Goal: Obtain resource: Download file/media

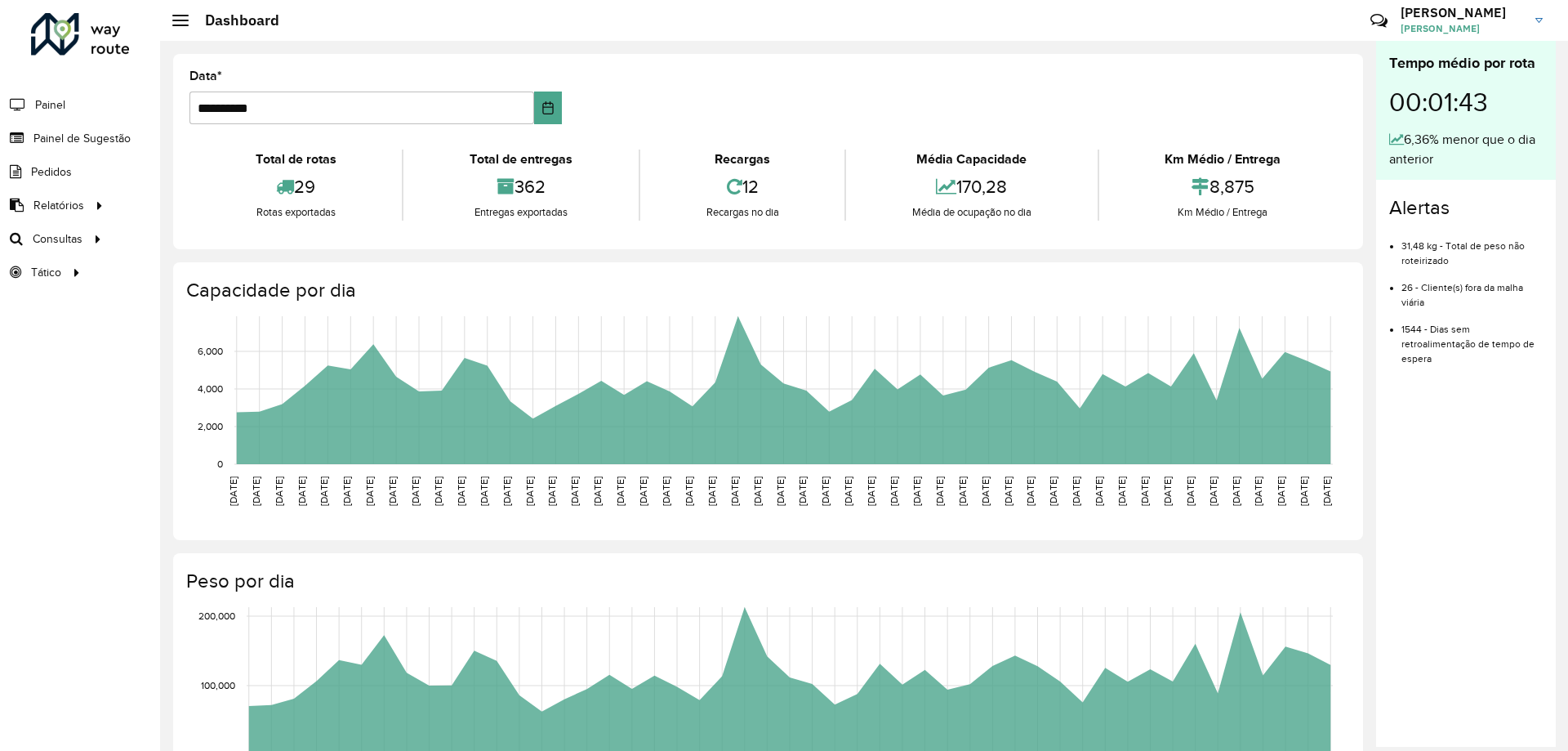
click at [118, 470] on div "Roteirizador AmbevTech Painel Painel de Sugestão Pedidos Relatórios Clientes Cl…" at bounding box center [80, 375] width 160 height 751
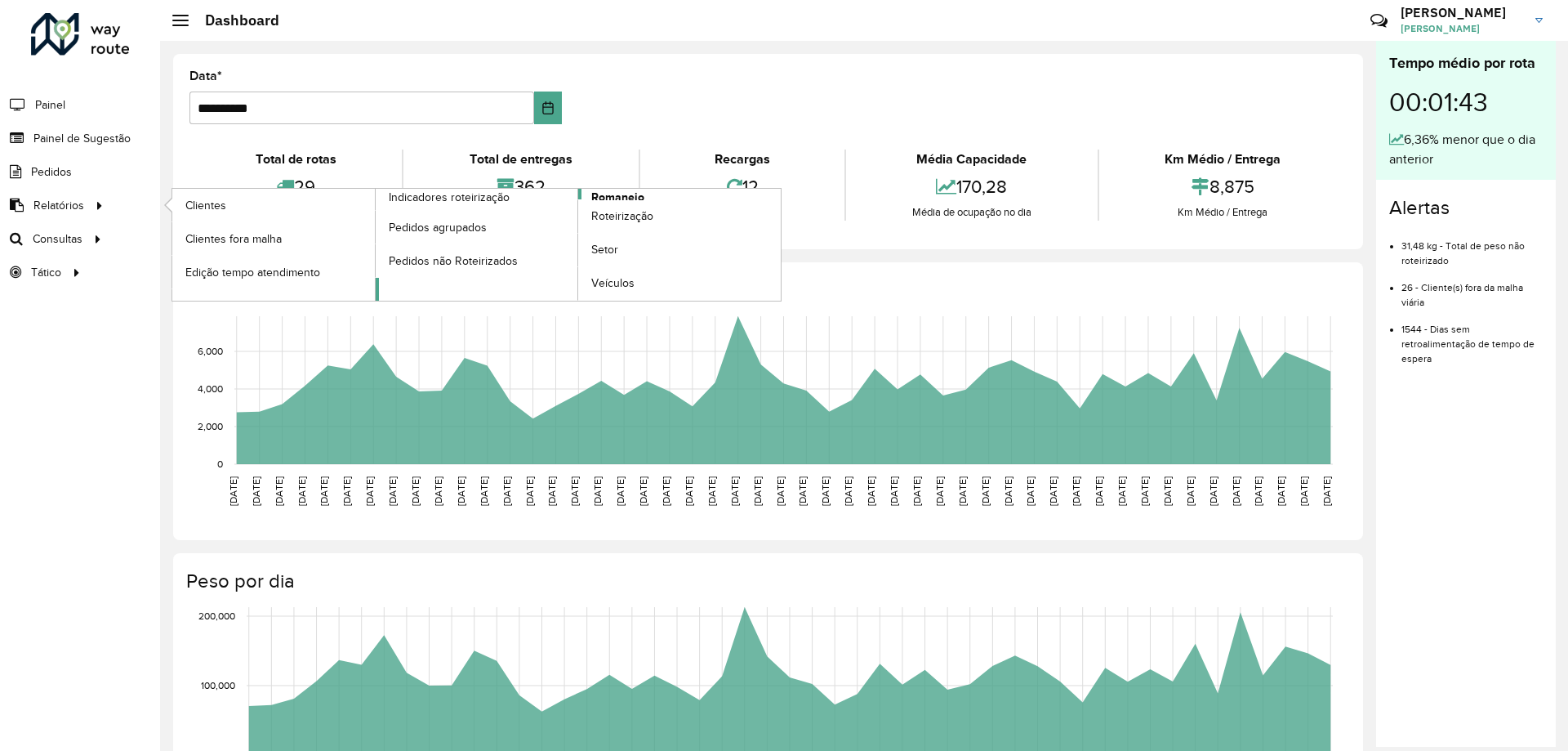
click at [604, 198] on span "Romaneio" at bounding box center [617, 197] width 53 height 18
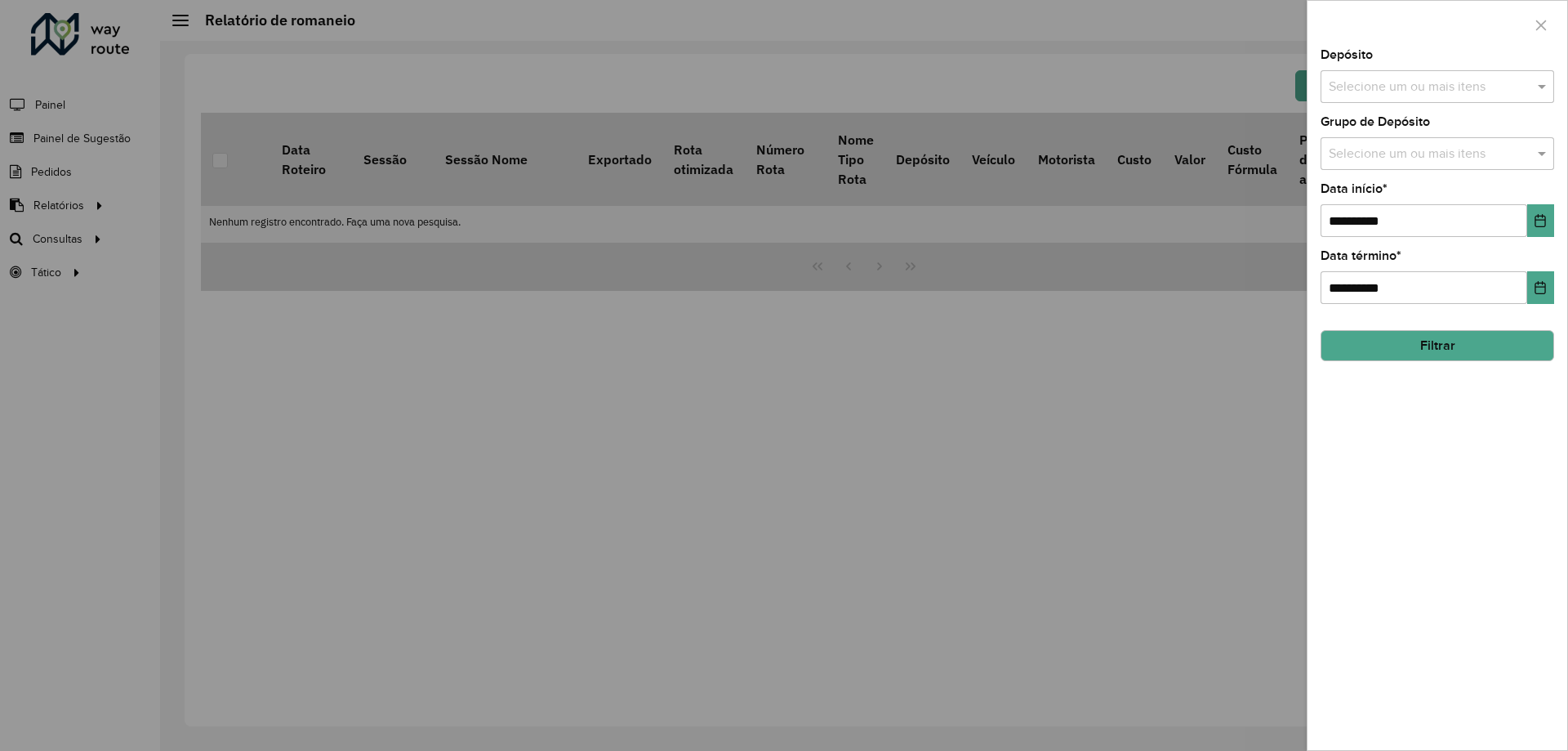
click at [1422, 81] on input "text" at bounding box center [1429, 87] width 209 height 19
click at [1380, 163] on div "CDD [GEOGRAPHIC_DATA]" at bounding box center [1437, 169] width 232 height 28
click at [1537, 77] on span at bounding box center [1544, 86] width 20 height 19
click at [1516, 146] on input "text" at bounding box center [1429, 154] width 209 height 19
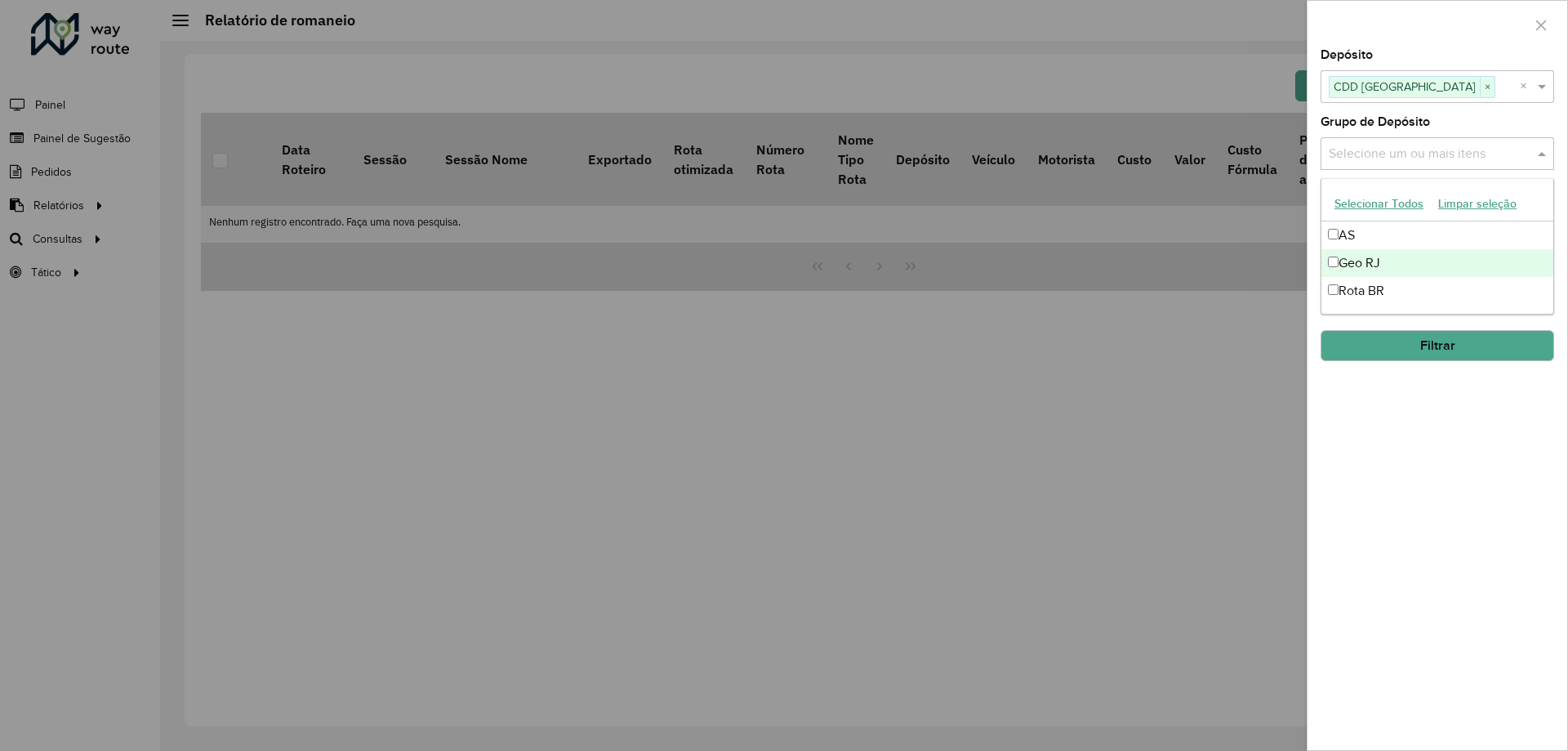
click at [1414, 262] on div "Geo RJ" at bounding box center [1437, 263] width 232 height 28
click at [1545, 156] on span at bounding box center [1544, 153] width 20 height 19
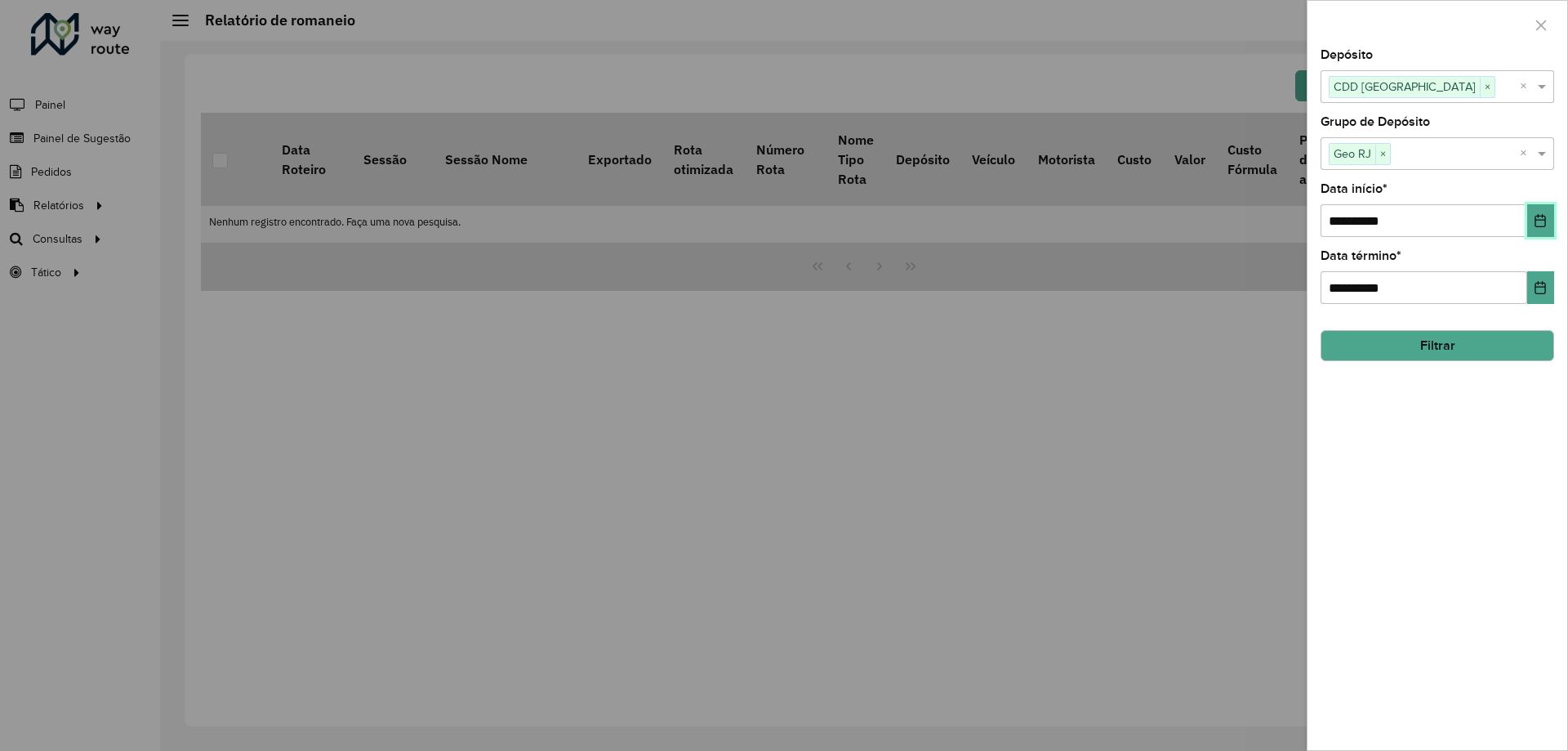
click at [1537, 231] on button "Choose Date" at bounding box center [1540, 220] width 27 height 32
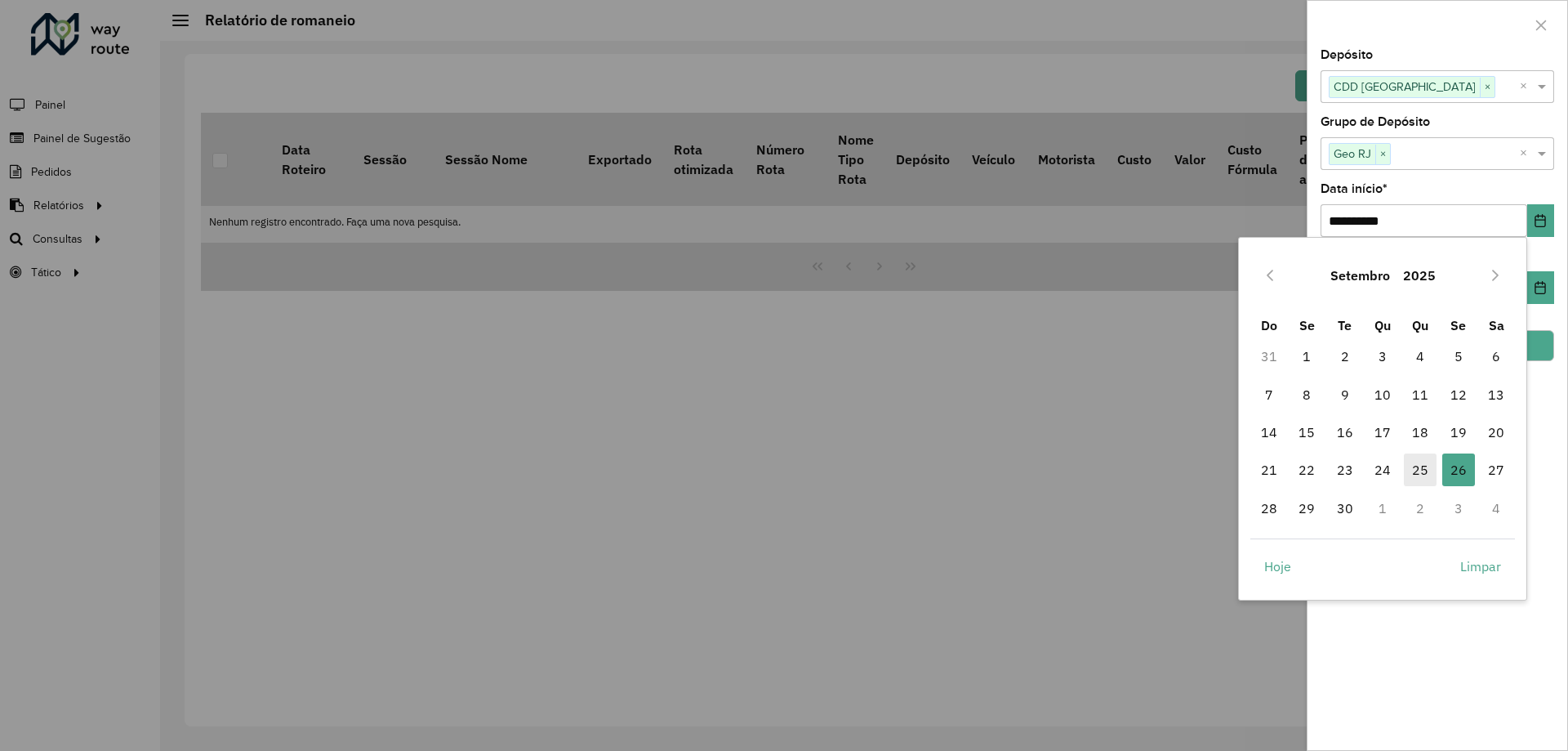
click at [1422, 472] on span "25" at bounding box center [1420, 469] width 32 height 32
type input "**********"
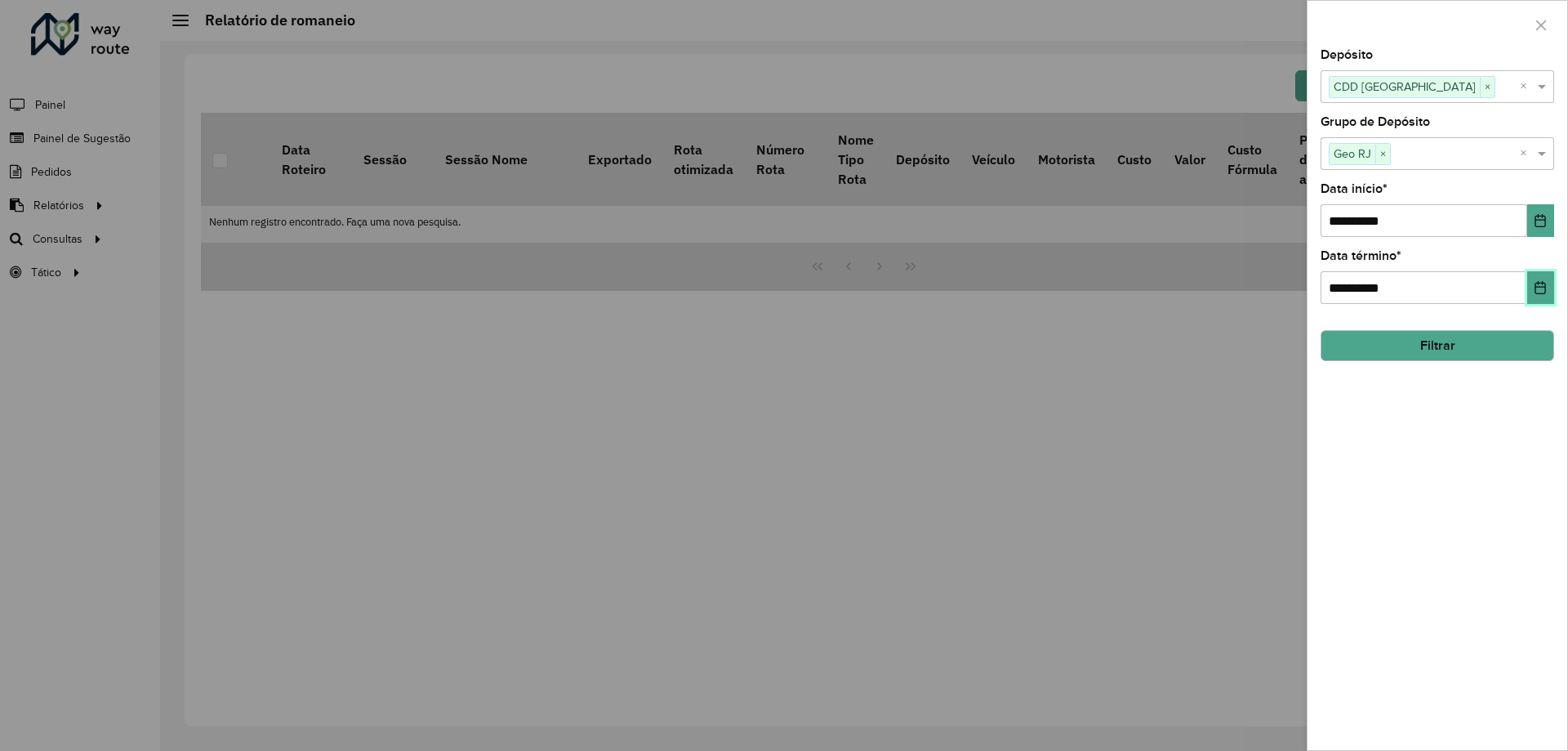
click at [1538, 289] on icon "Choose Date" at bounding box center [1540, 288] width 13 height 13
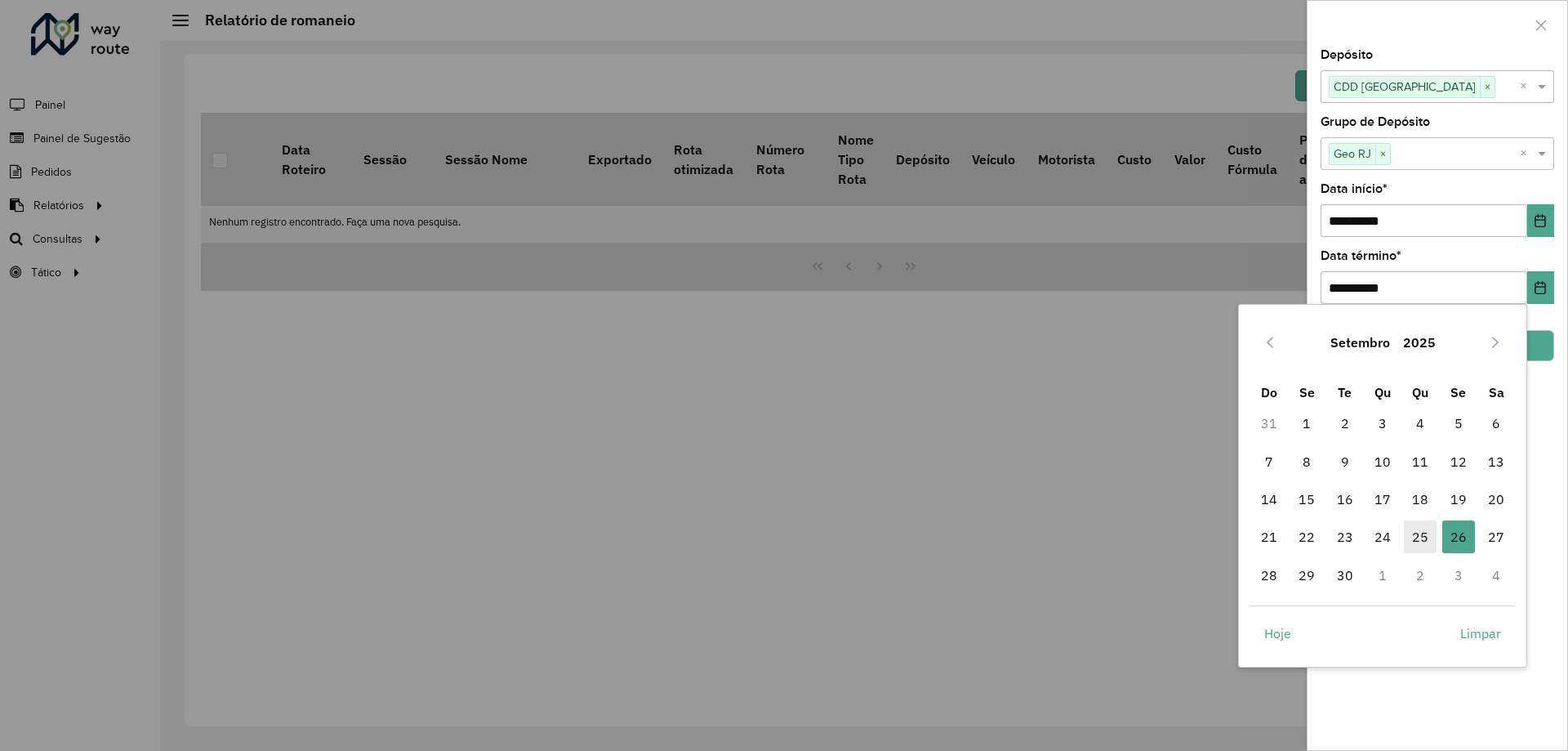
click at [1419, 539] on span "25" at bounding box center [1420, 536] width 32 height 32
type input "**********"
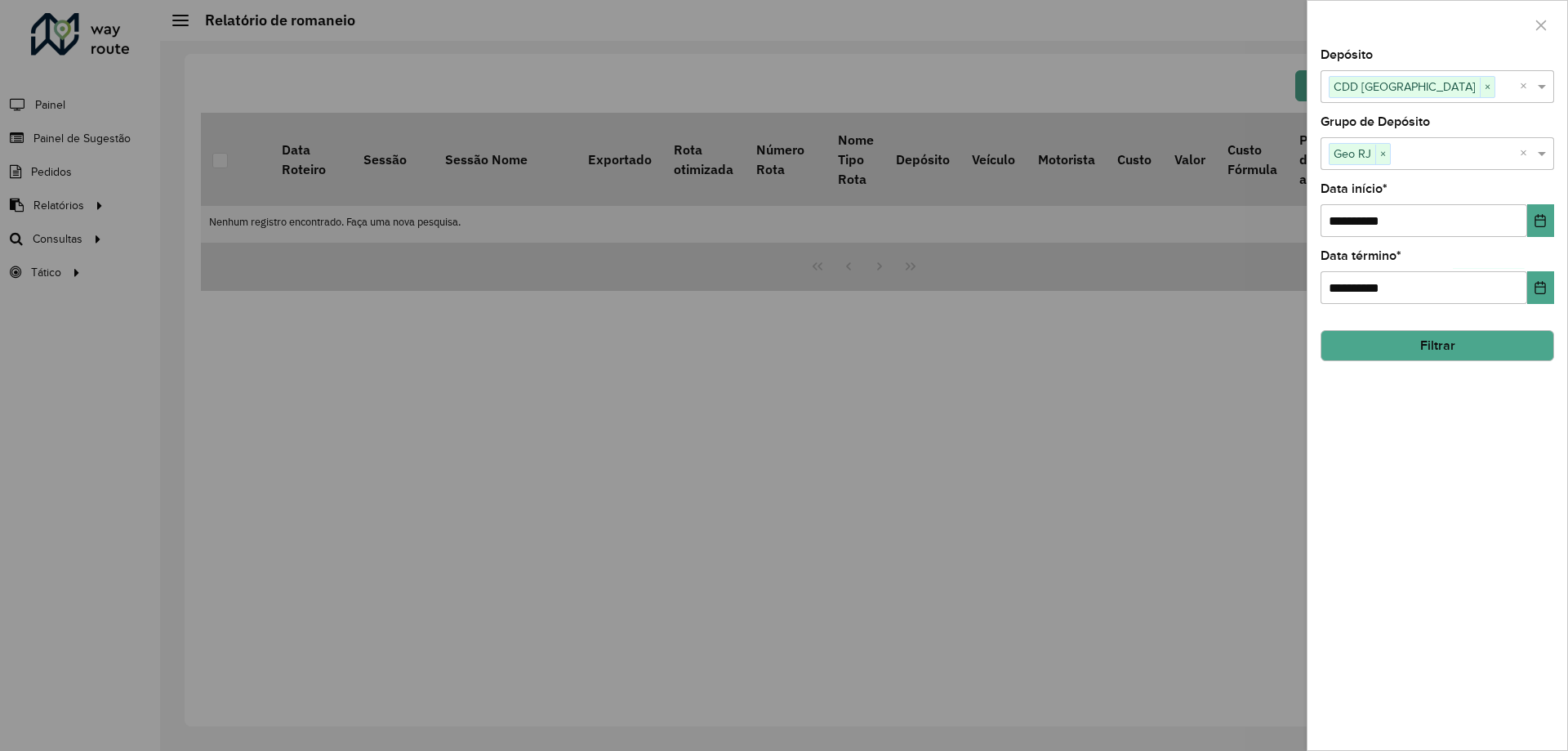
click at [1469, 347] on button "Filtrar" at bounding box center [1437, 346] width 233 height 31
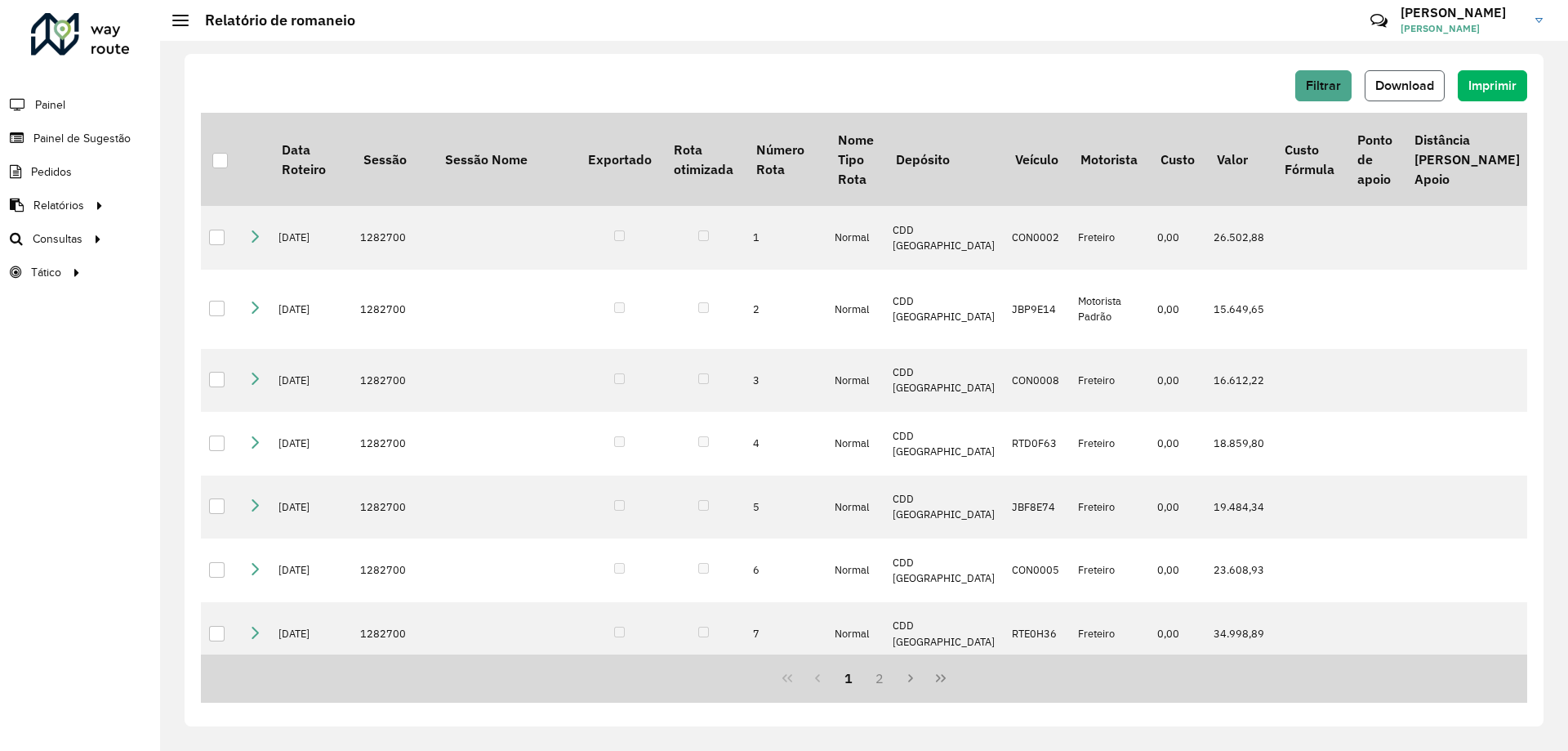
click at [1418, 79] on span "Download" at bounding box center [1405, 85] width 59 height 14
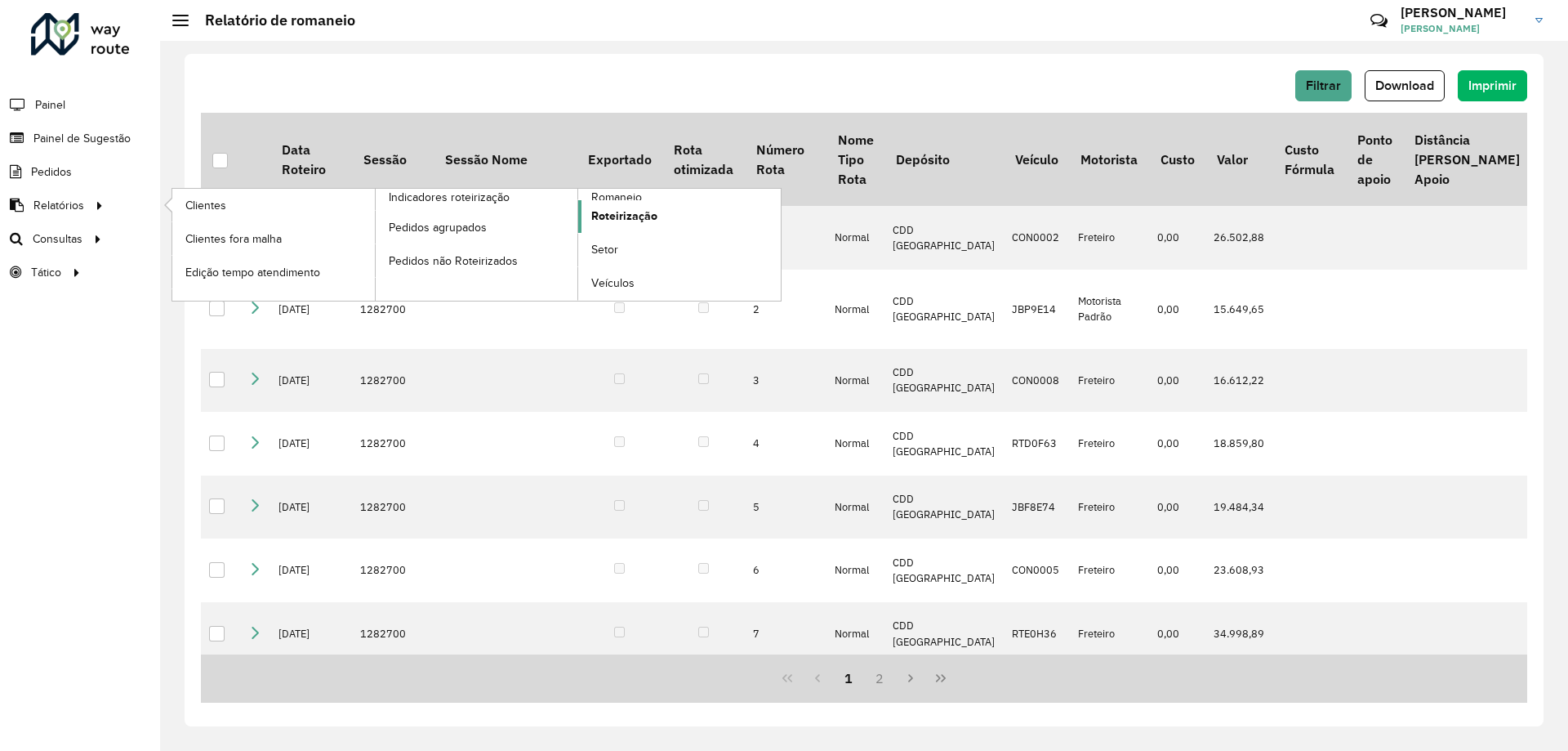
click at [636, 221] on span "Roteirização" at bounding box center [624, 216] width 66 height 18
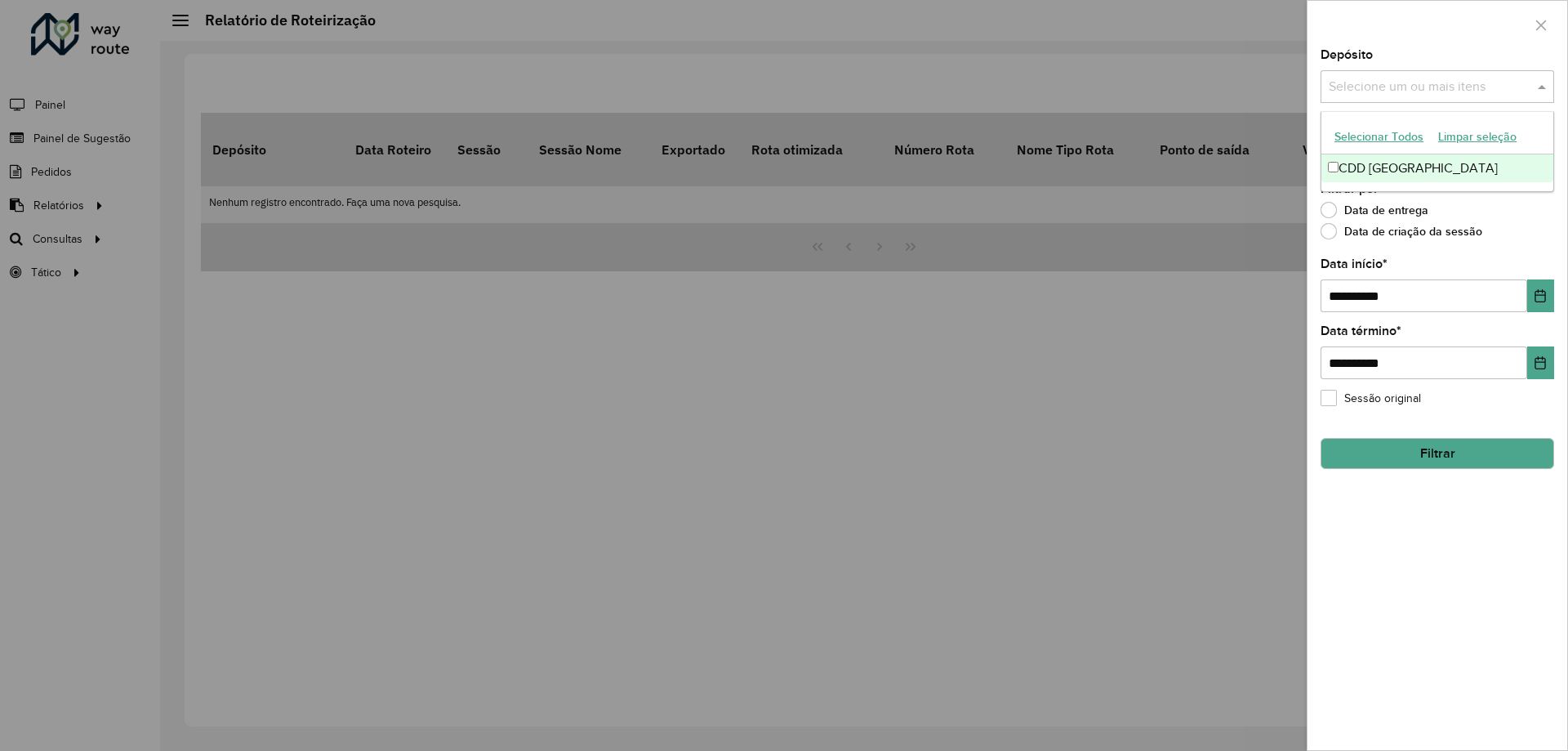
click at [1436, 93] on input "text" at bounding box center [1429, 87] width 209 height 19
click at [1384, 166] on div "CDD [GEOGRAPHIC_DATA]" at bounding box center [1437, 169] width 232 height 28
click at [1542, 90] on span at bounding box center [1544, 86] width 20 height 19
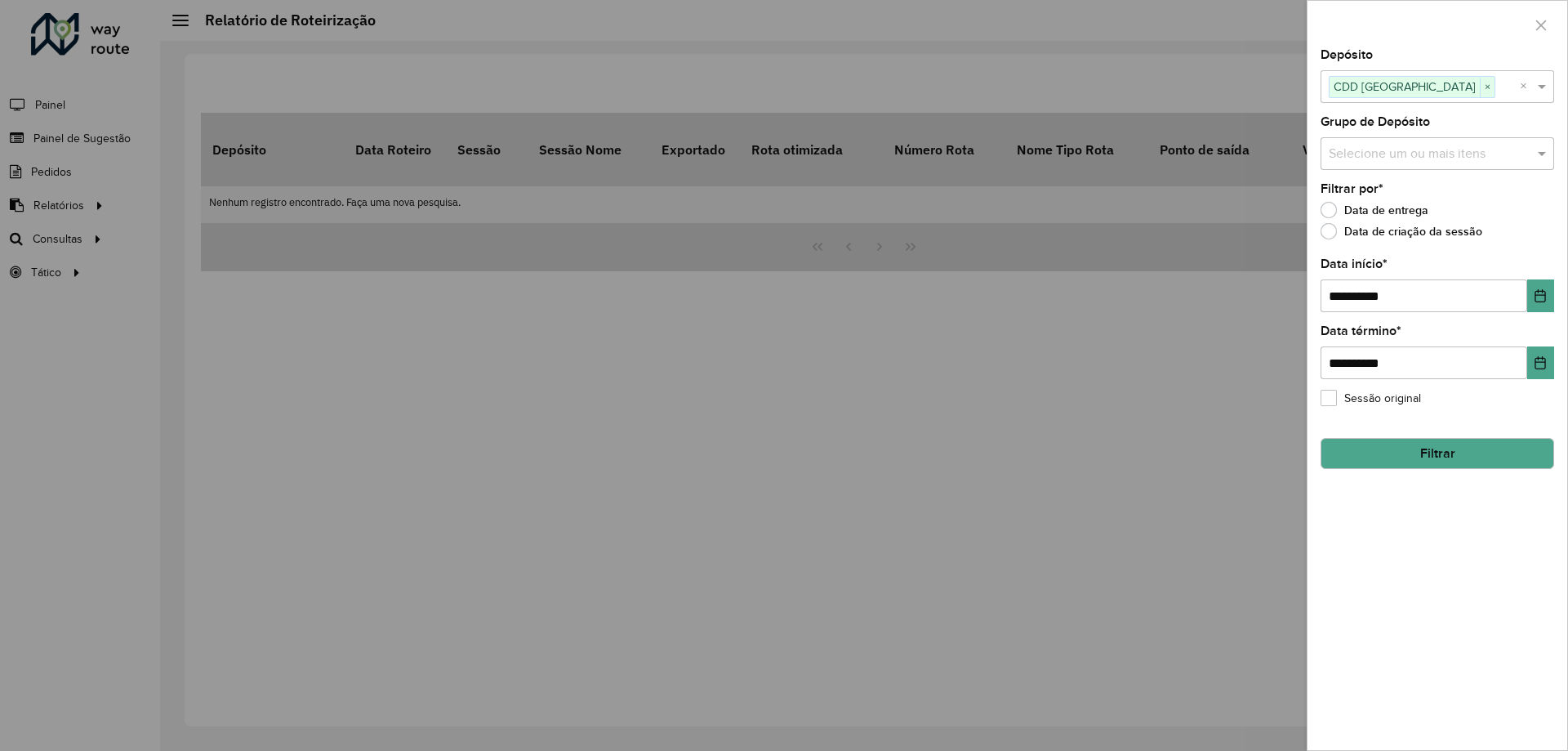
drag, startPoint x: 1496, startPoint y: 149, endPoint x: 1493, endPoint y: 157, distance: 8.5
click at [1495, 149] on input "text" at bounding box center [1429, 154] width 209 height 19
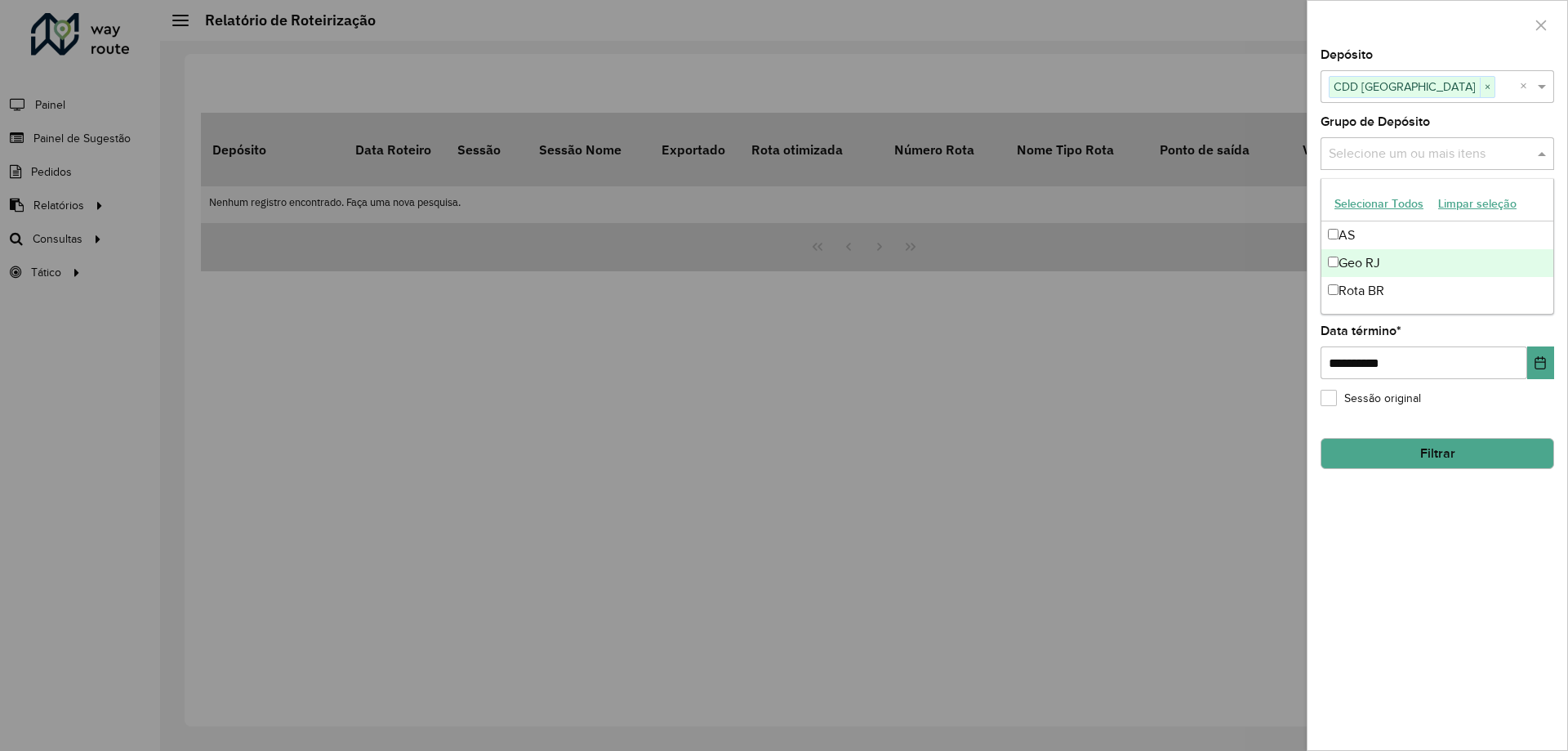
click at [1401, 256] on div "Geo RJ" at bounding box center [1437, 263] width 232 height 28
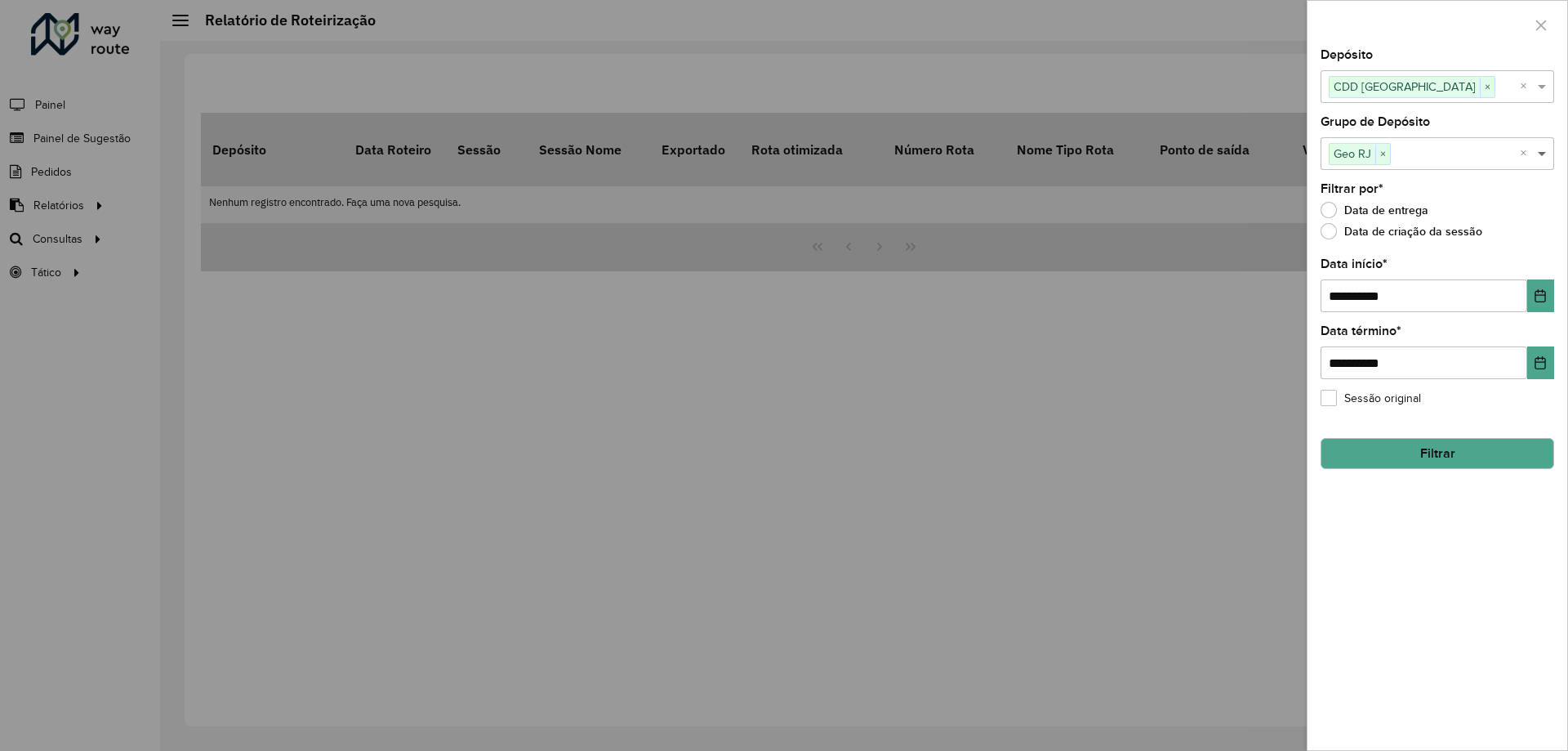
click at [1551, 154] on span at bounding box center [1544, 153] width 20 height 19
click at [1530, 295] on button "Choose Date" at bounding box center [1540, 295] width 27 height 32
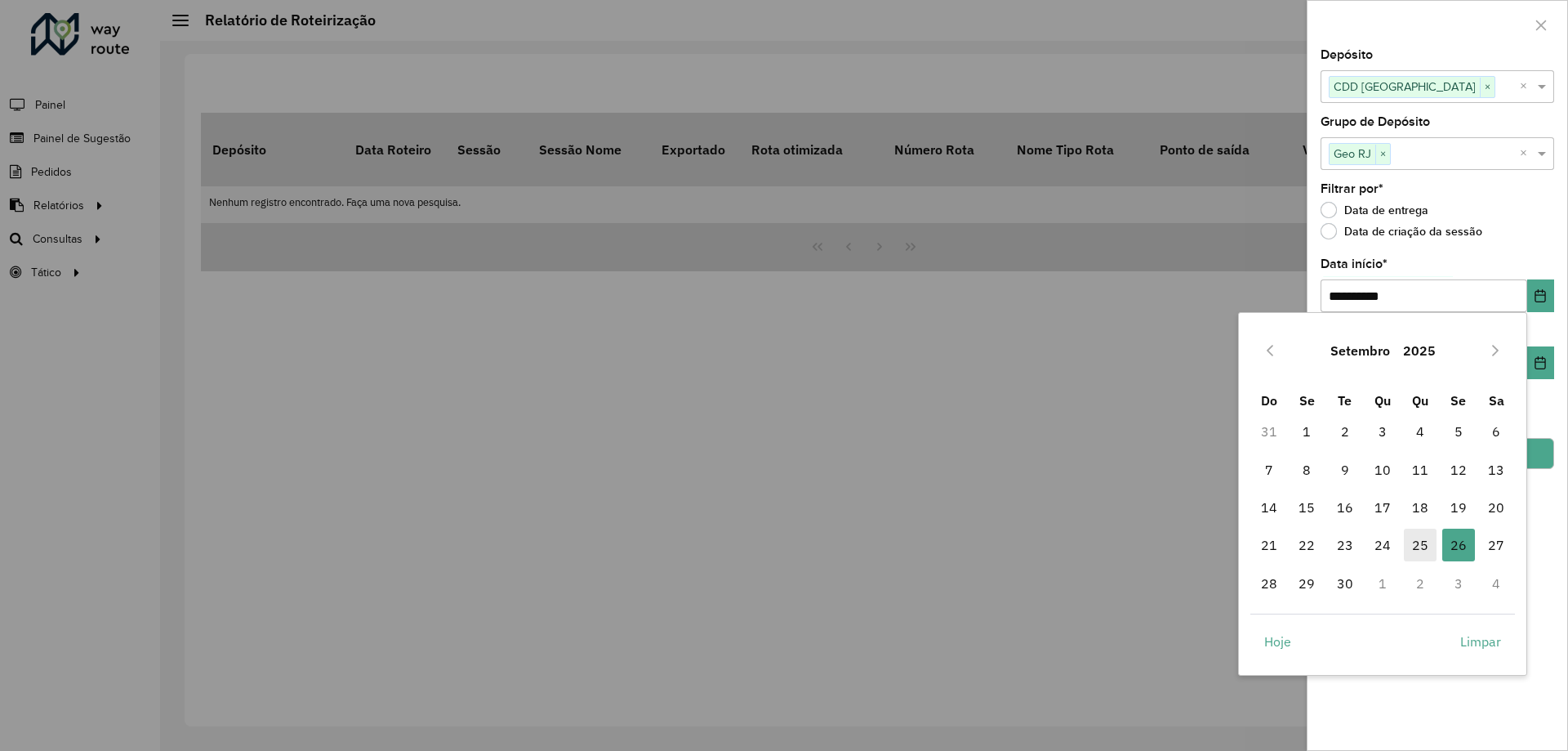
click at [1423, 555] on span "25" at bounding box center [1420, 544] width 32 height 32
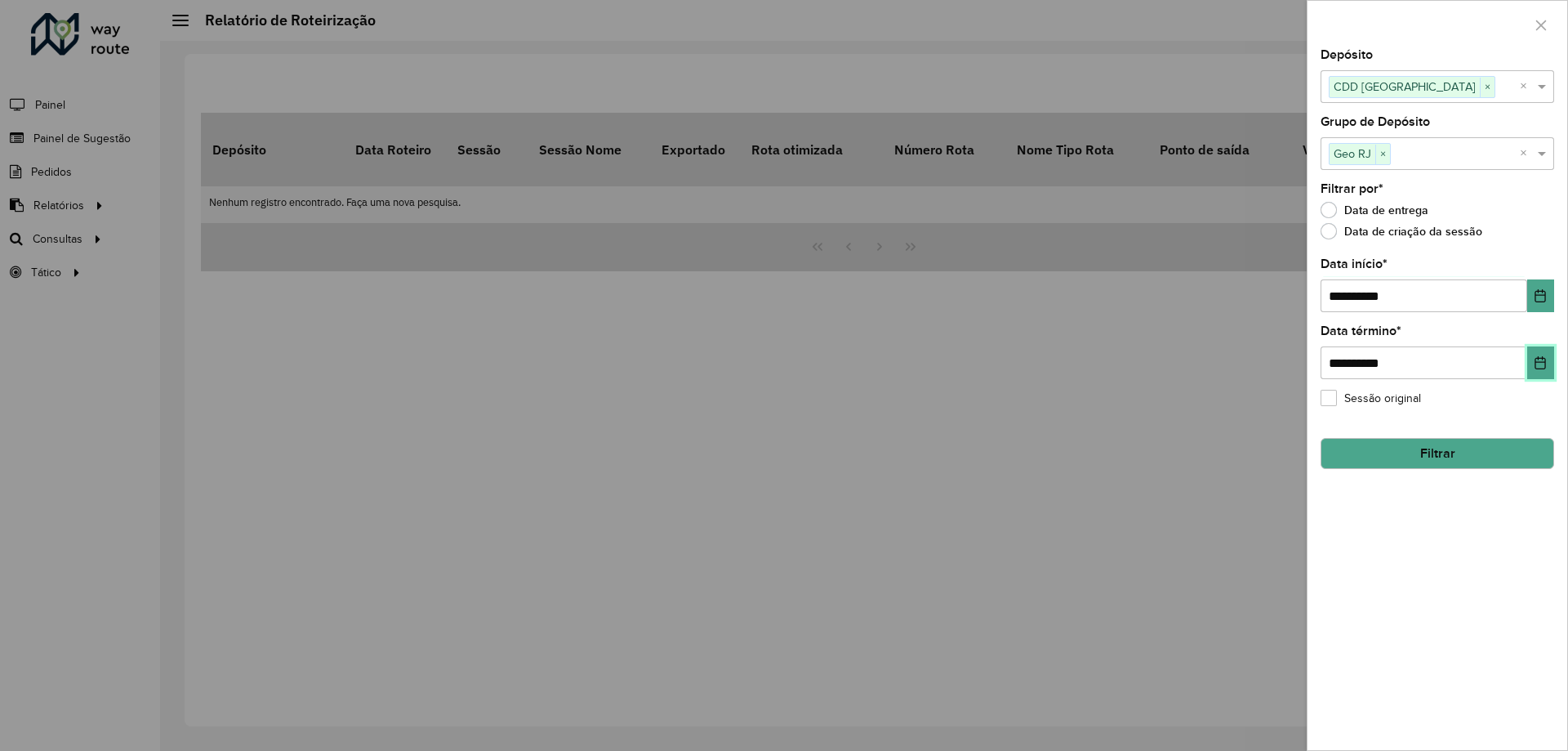
click at [1534, 360] on button "Choose Date" at bounding box center [1540, 362] width 27 height 32
click at [1534, 269] on div "**********" at bounding box center [1437, 285] width 233 height 54
click at [1542, 296] on icon "Choose Date" at bounding box center [1540, 295] width 13 height 13
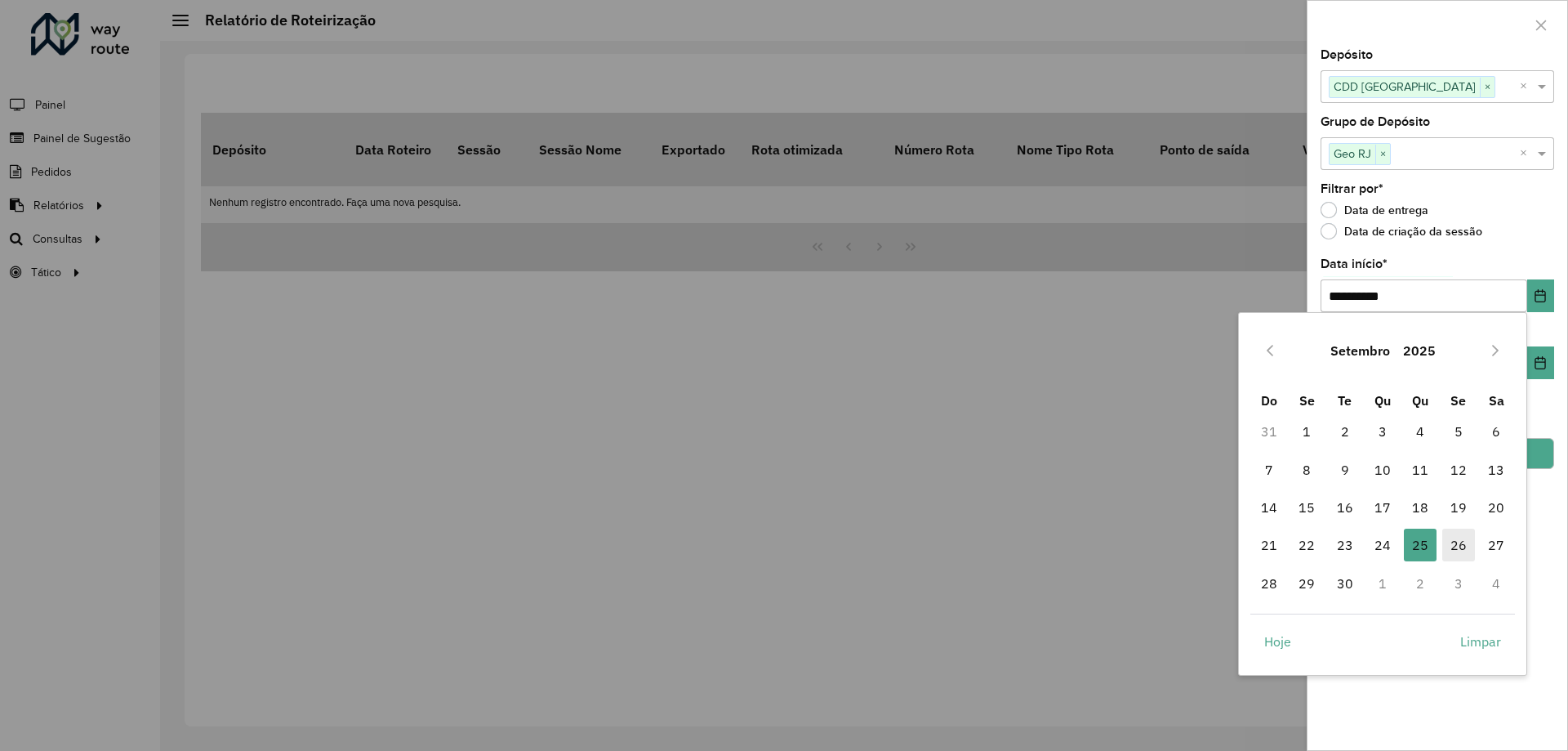
click at [1456, 541] on span "26" at bounding box center [1458, 544] width 32 height 32
type input "**********"
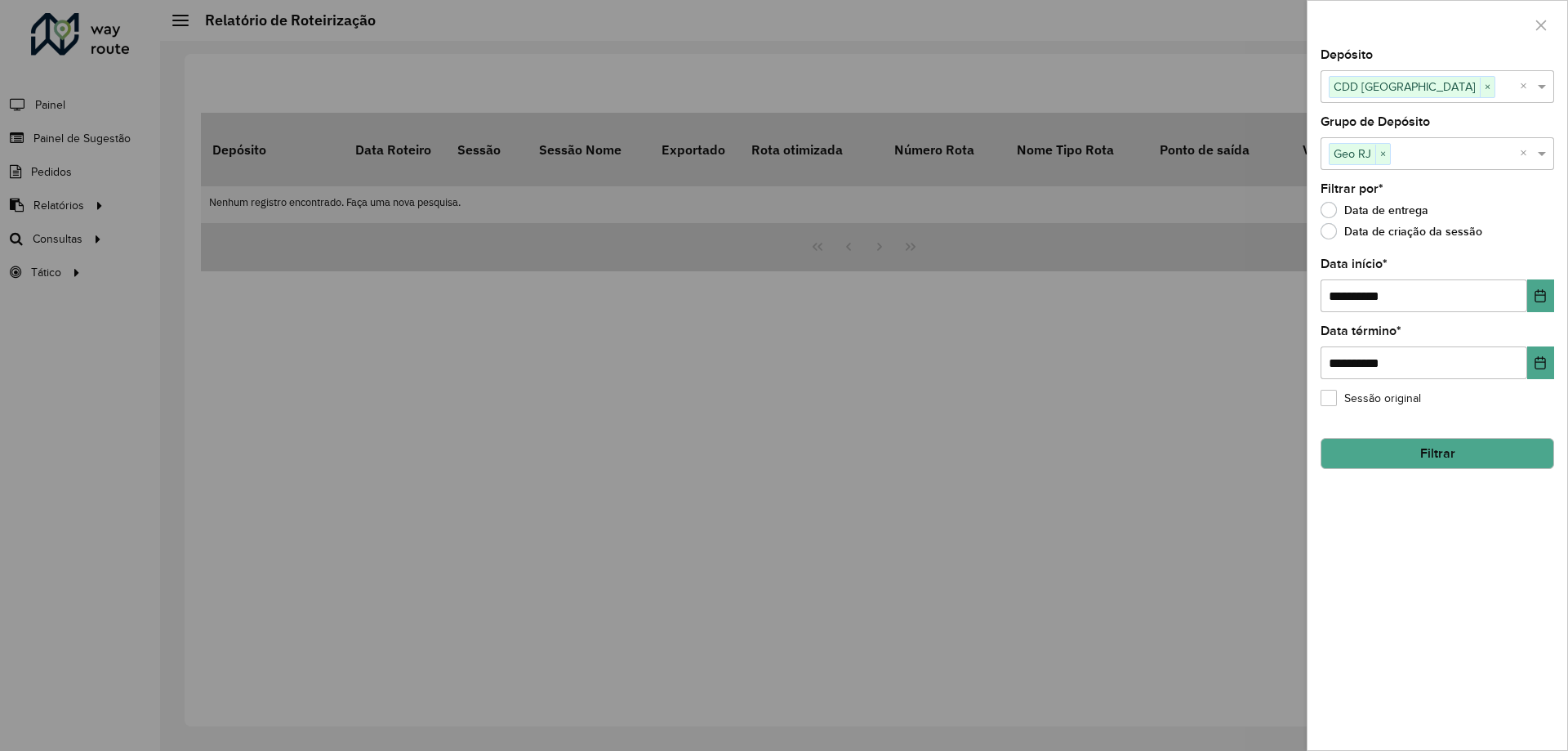
click at [1449, 461] on button "Filtrar" at bounding box center [1437, 454] width 233 height 31
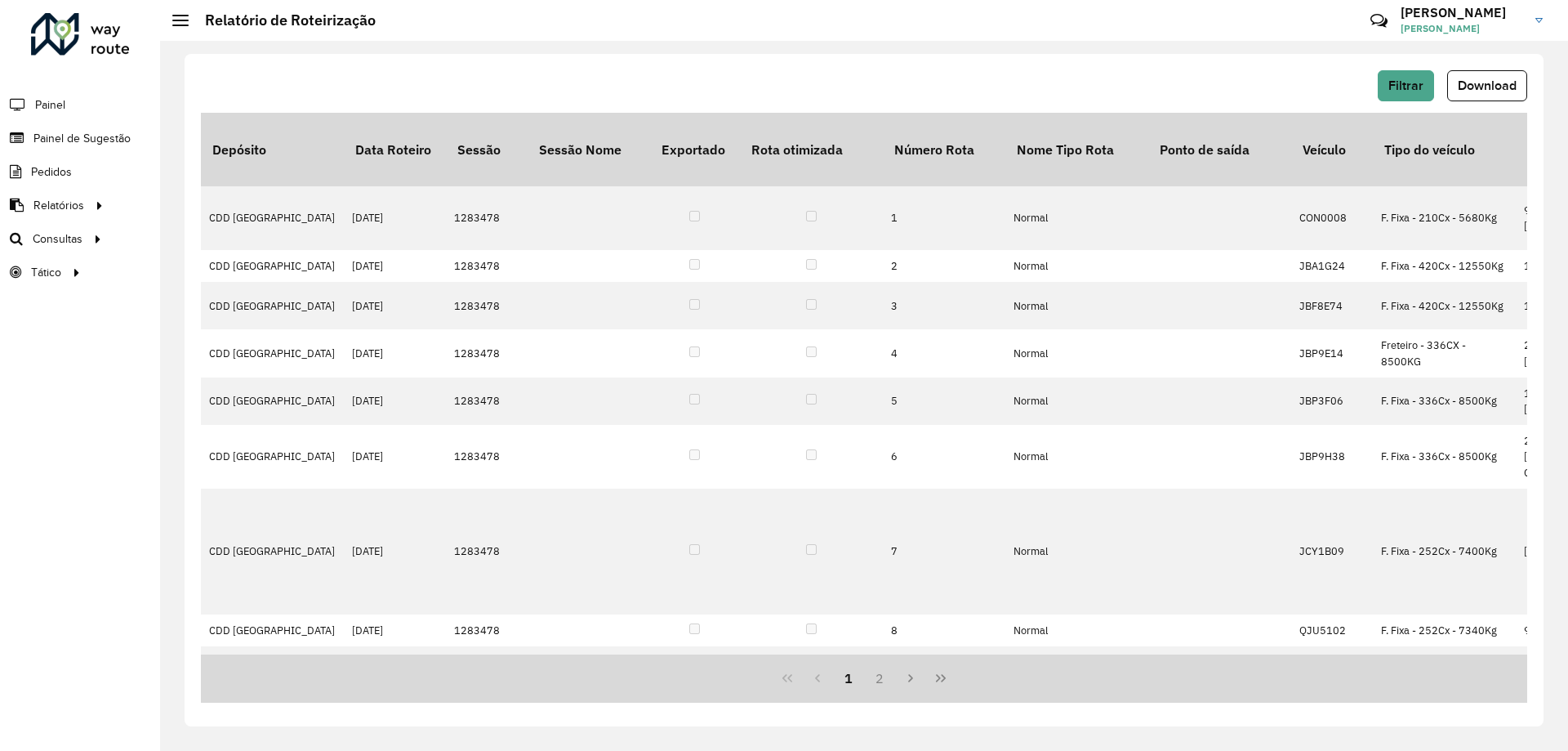
click at [1472, 69] on div "Filtrar Download Depósito Data Roteiro Sessão Sessão Nome Exportado Rota otimiz…" at bounding box center [864, 390] width 1359 height 672
click at [1478, 80] on span "Download" at bounding box center [1487, 85] width 59 height 14
